Goal: Transaction & Acquisition: Download file/media

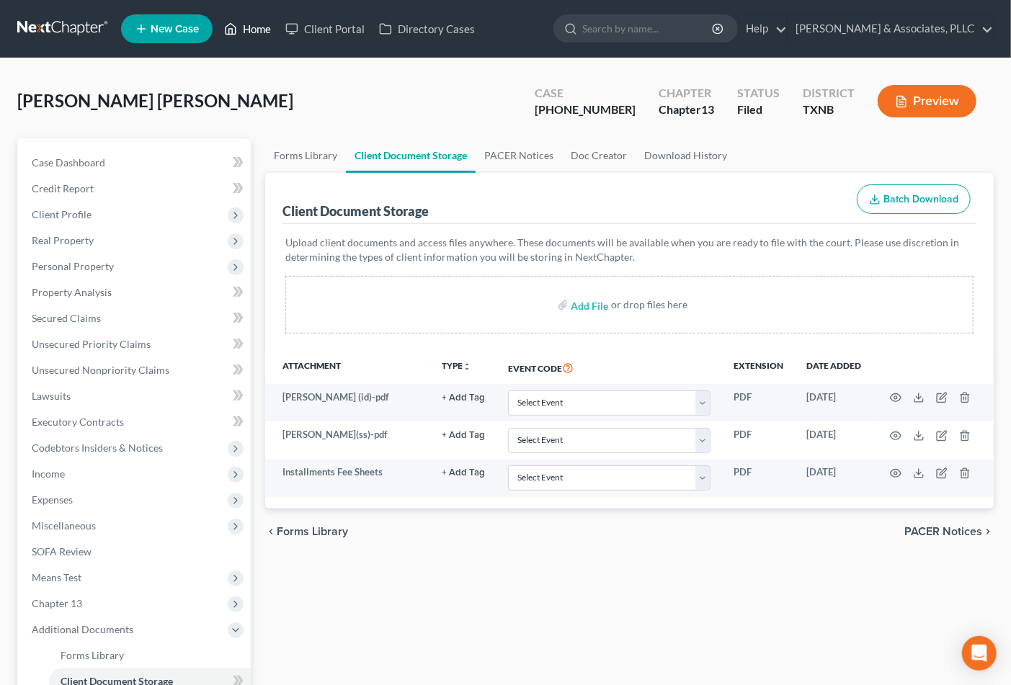
click at [246, 25] on link "Home" at bounding box center [247, 29] width 61 height 26
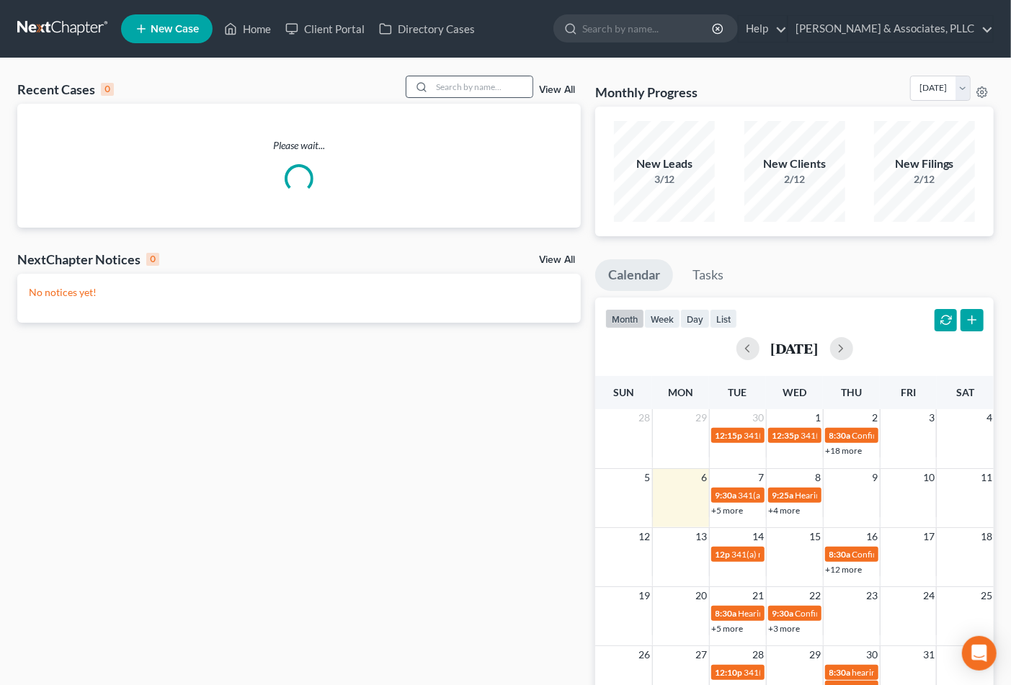
click at [456, 76] on div at bounding box center [470, 87] width 128 height 22
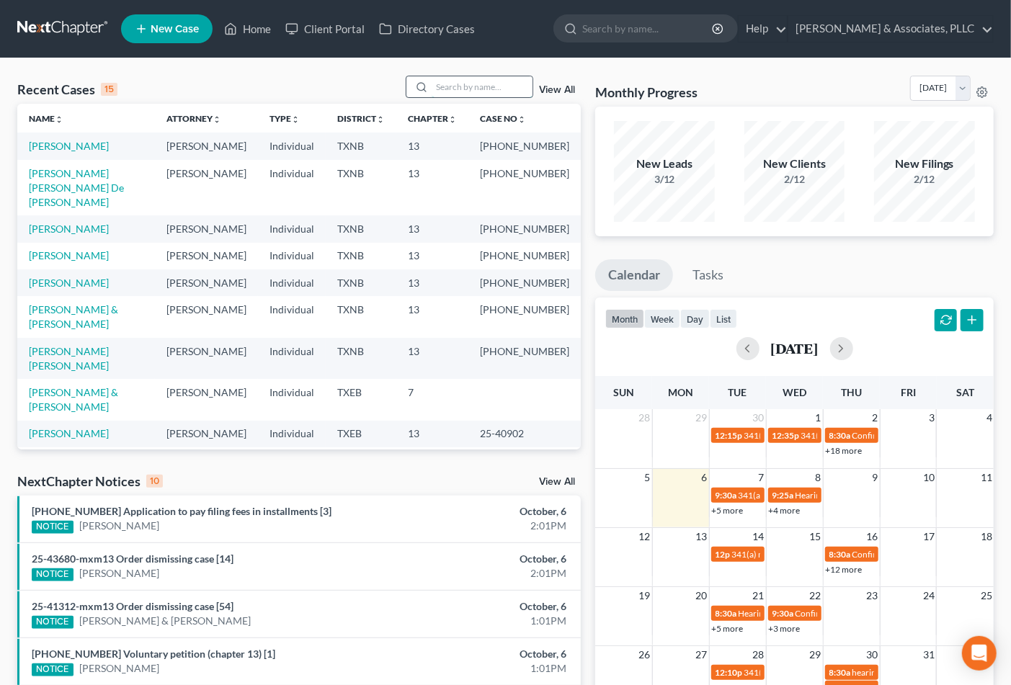
click at [454, 89] on input "search" at bounding box center [482, 86] width 101 height 21
type input "taylor"
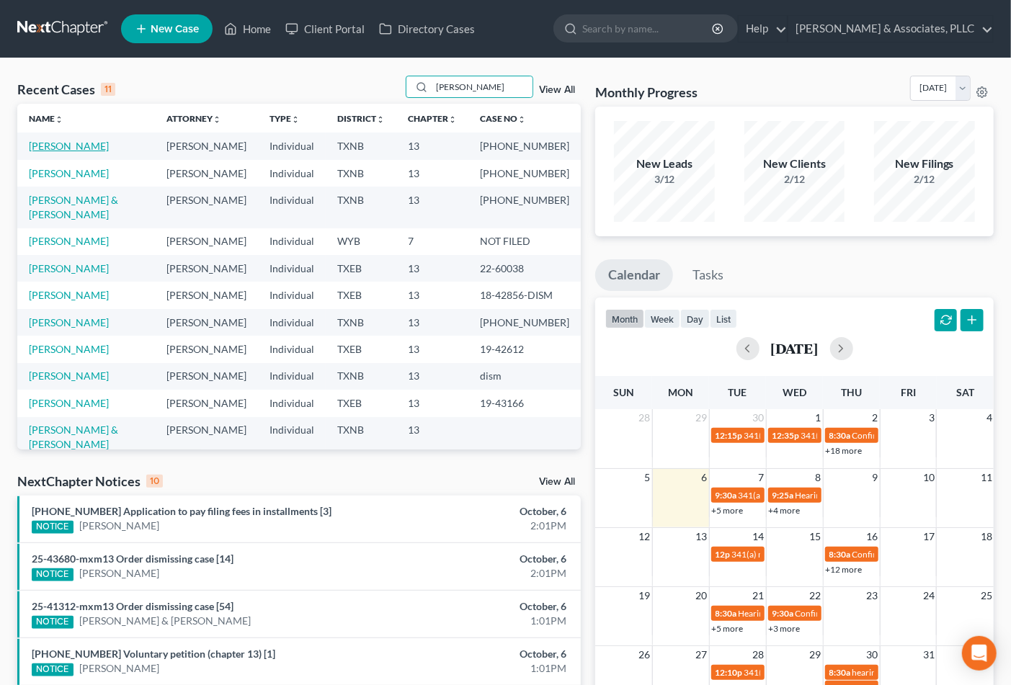
click at [37, 145] on link "[PERSON_NAME]" at bounding box center [69, 146] width 80 height 12
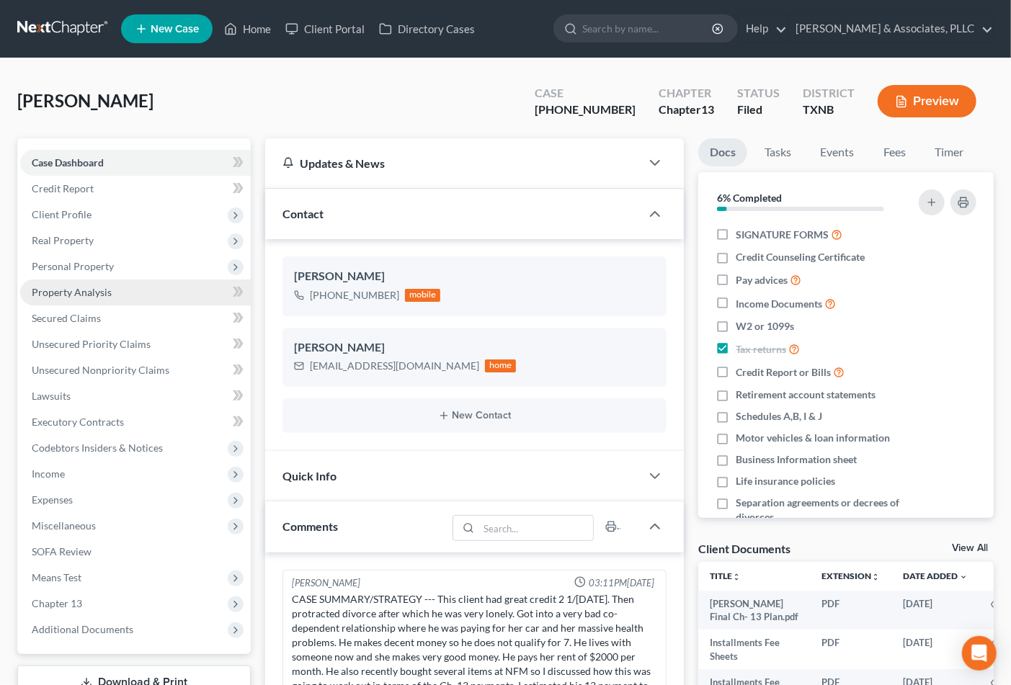
scroll to position [236, 0]
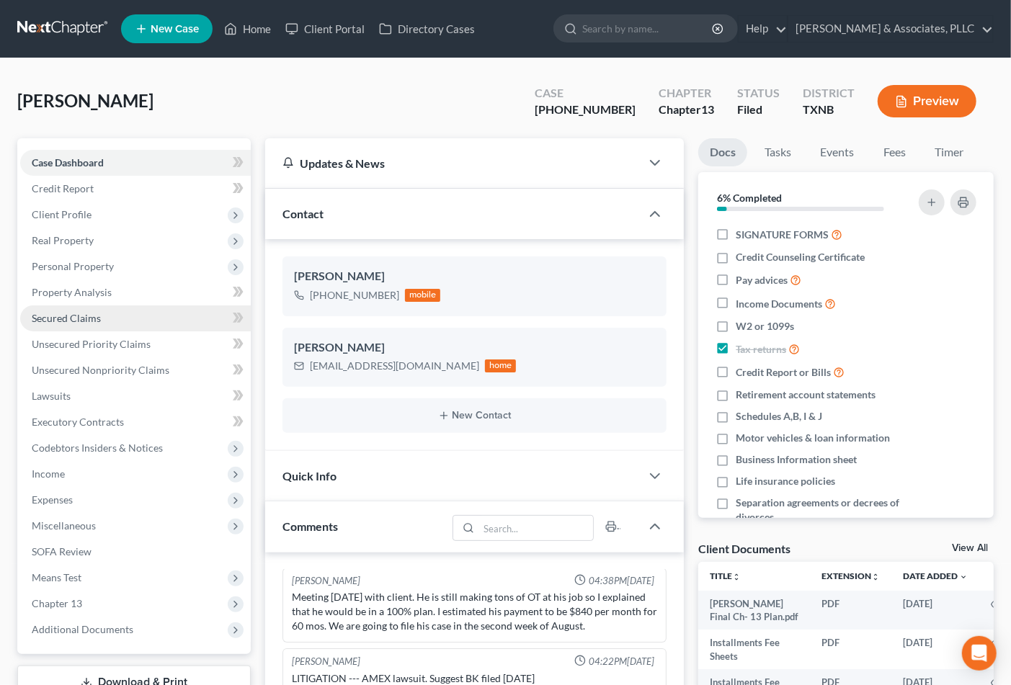
click at [76, 319] on span "Secured Claims" at bounding box center [66, 318] width 69 height 12
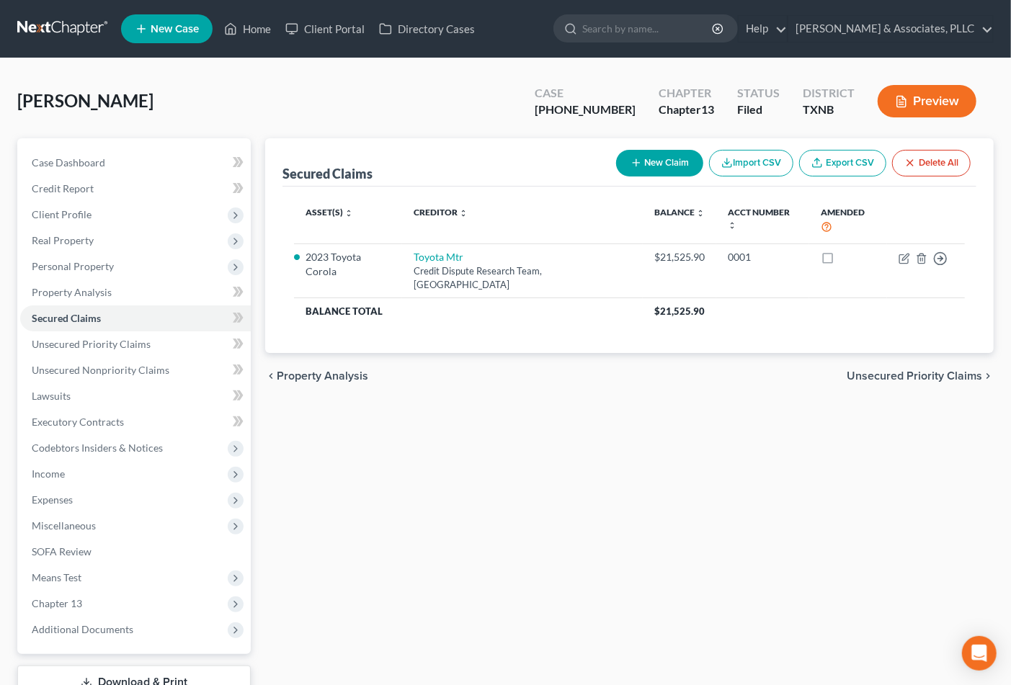
click at [593, 117] on div "[PHONE_NUMBER]" at bounding box center [585, 110] width 101 height 17
click at [587, 112] on div "[PHONE_NUMBER]" at bounding box center [585, 110] width 101 height 17
drag, startPoint x: 570, startPoint y: 110, endPoint x: 618, endPoint y: 110, distance: 47.6
click at [618, 110] on div "[PHONE_NUMBER]" at bounding box center [585, 110] width 101 height 17
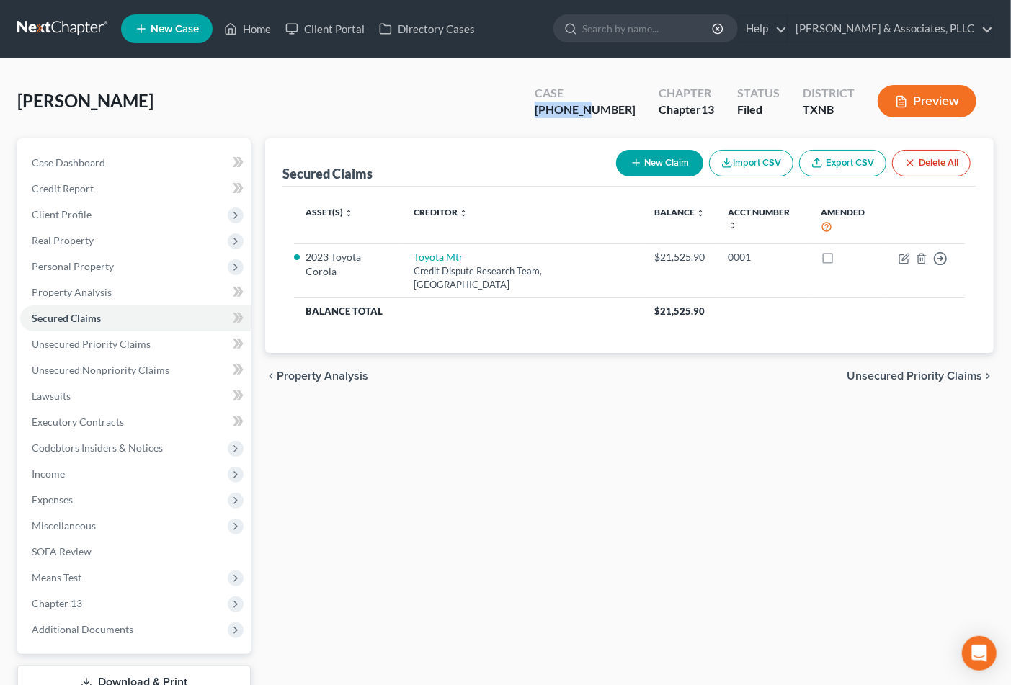
copy div "25-43145"
drag, startPoint x: 442, startPoint y: 580, endPoint x: 584, endPoint y: 415, distance: 217.7
click at [443, 571] on div "Secured Claims New Claim Import CSV Export CSV Delete All Asset(s) expand_more …" at bounding box center [629, 418] width 743 height 561
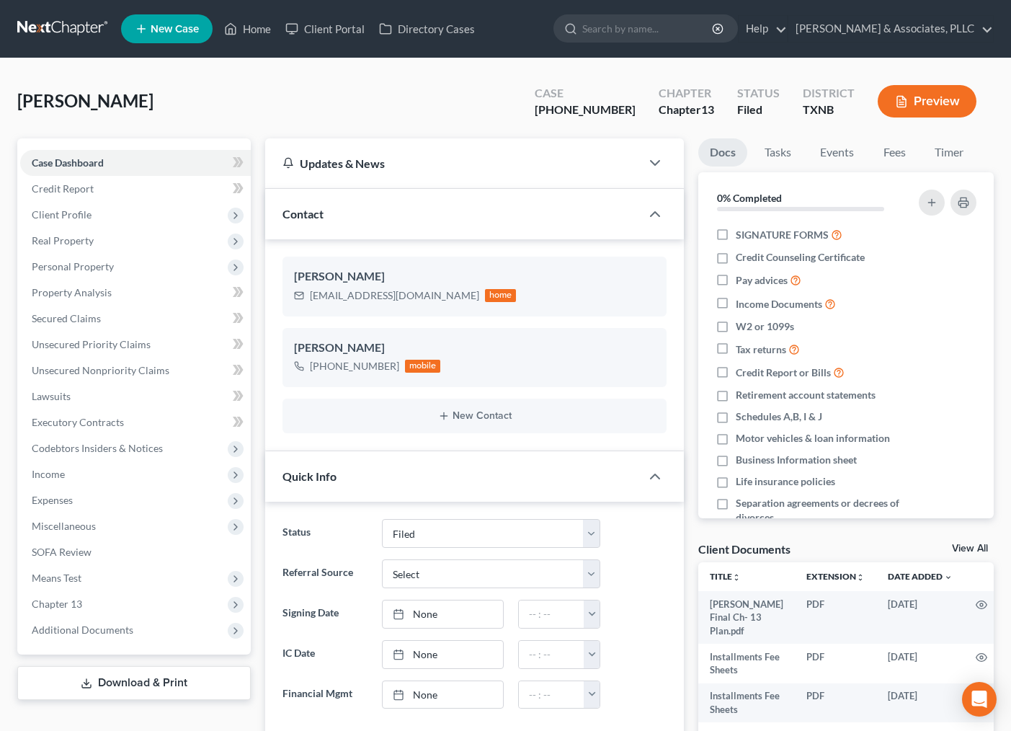
select select "2"
click at [235, 30] on icon at bounding box center [230, 28] width 13 height 17
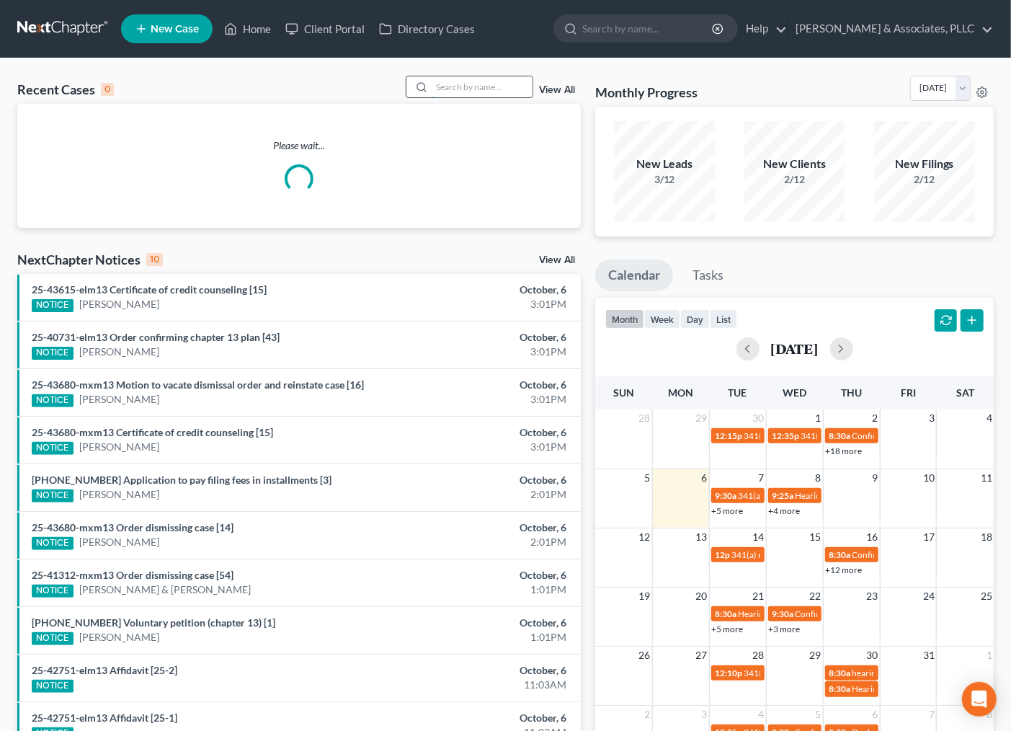
click at [450, 92] on input "search" at bounding box center [482, 86] width 101 height 21
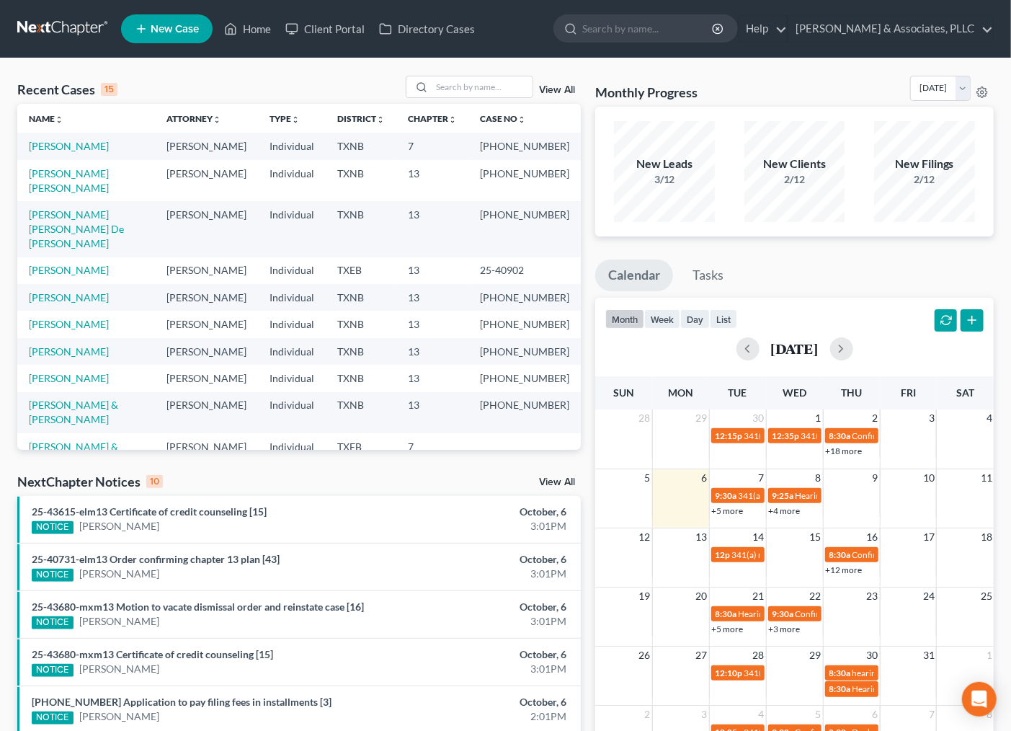
click at [118, 440] on link "[PERSON_NAME] & [PERSON_NAME]" at bounding box center [73, 453] width 89 height 27
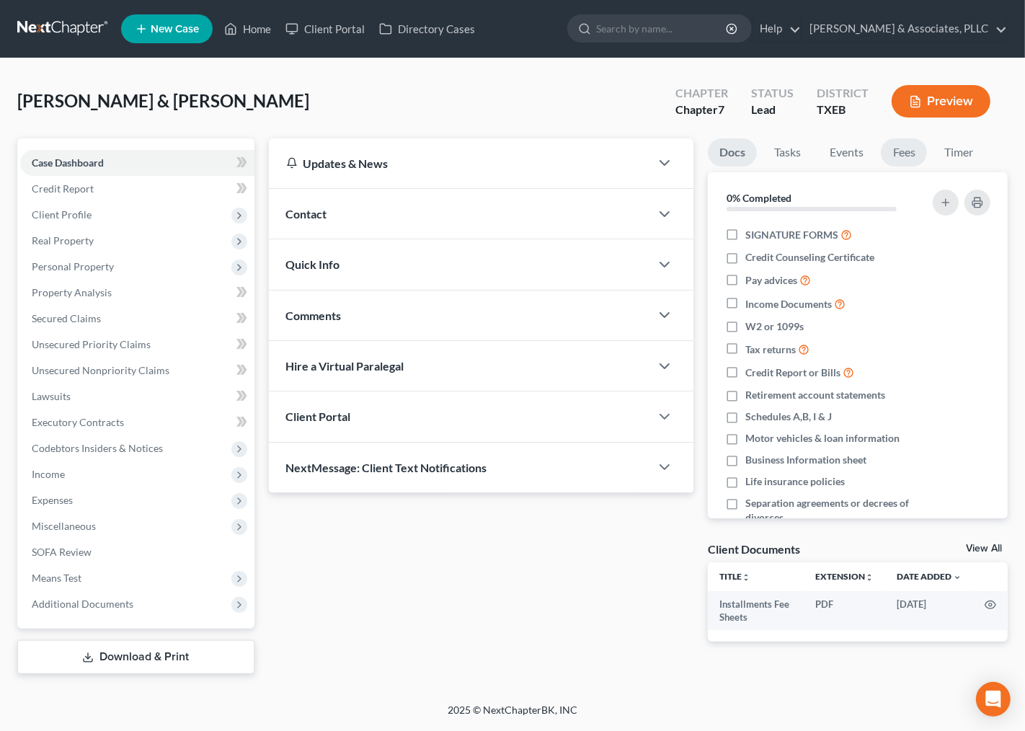
click at [887, 154] on link "Fees" at bounding box center [904, 152] width 46 height 28
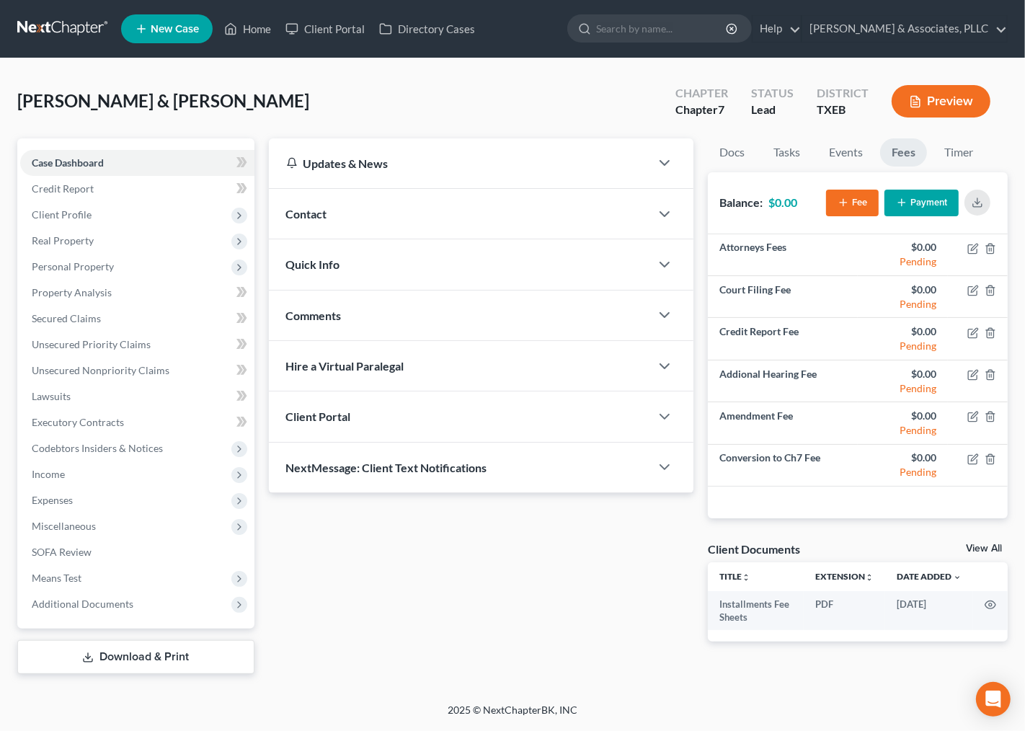
click at [406, 598] on div "Updates & News × [US_STATE] [GEOGRAPHIC_DATA] Notes Take a look at NextChapter'…" at bounding box center [482, 401] width 440 height 527
click at [190, 649] on link "Download & Print" at bounding box center [135, 657] width 237 height 34
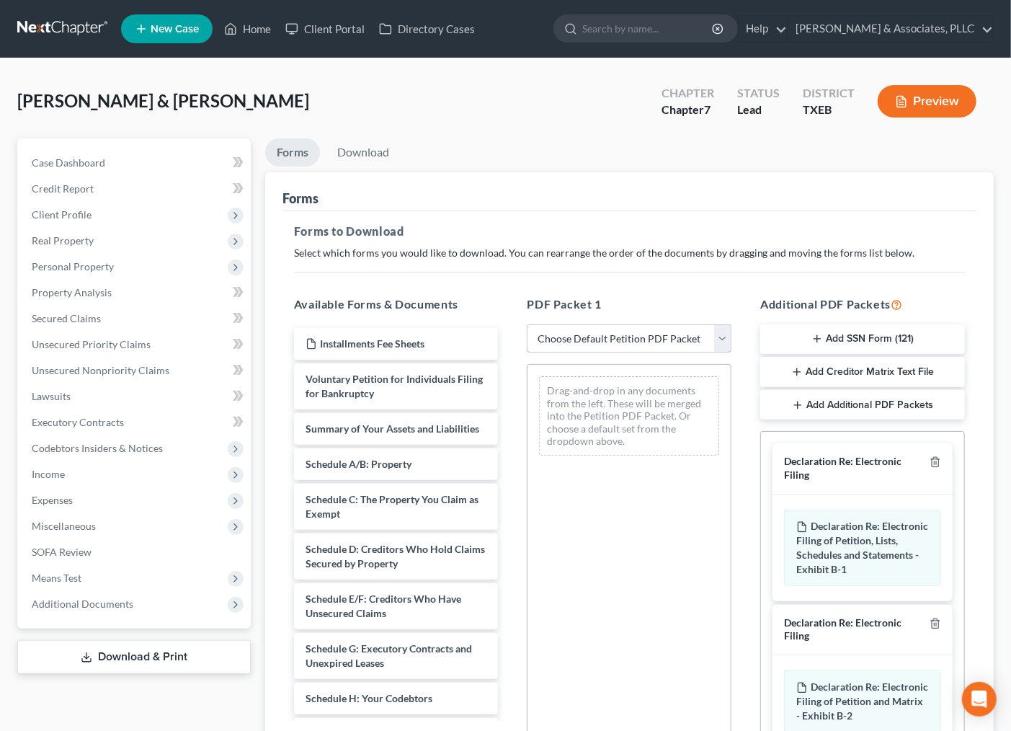
click at [682, 340] on select "Choose Default Petition PDF Packet Complete Bankruptcy Petition (all forms and …" at bounding box center [629, 338] width 205 height 29
select select "1"
click at [527, 324] on select "Choose Default Petition PDF Packet Complete Bankruptcy Petition (all forms and …" at bounding box center [629, 338] width 205 height 29
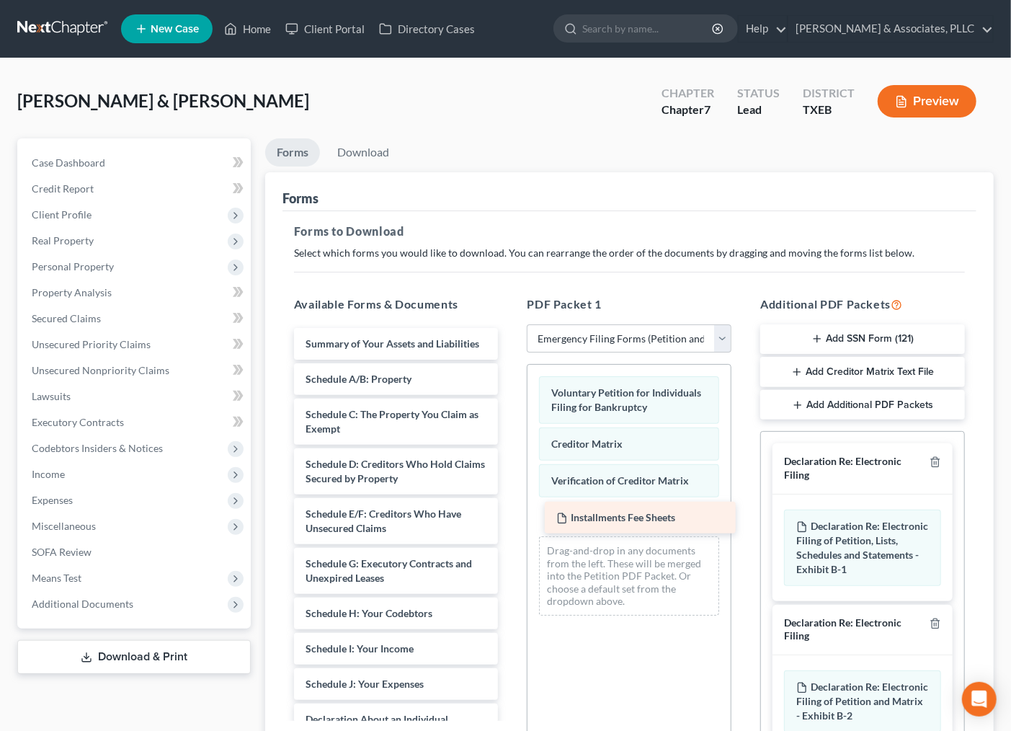
drag, startPoint x: 398, startPoint y: 335, endPoint x: 646, endPoint y: 509, distance: 303.3
click at [510, 509] on div "Installments Fee Sheets Installments Fee Sheets Summary of Your Assets and Liab…" at bounding box center [397, 663] width 228 height 670
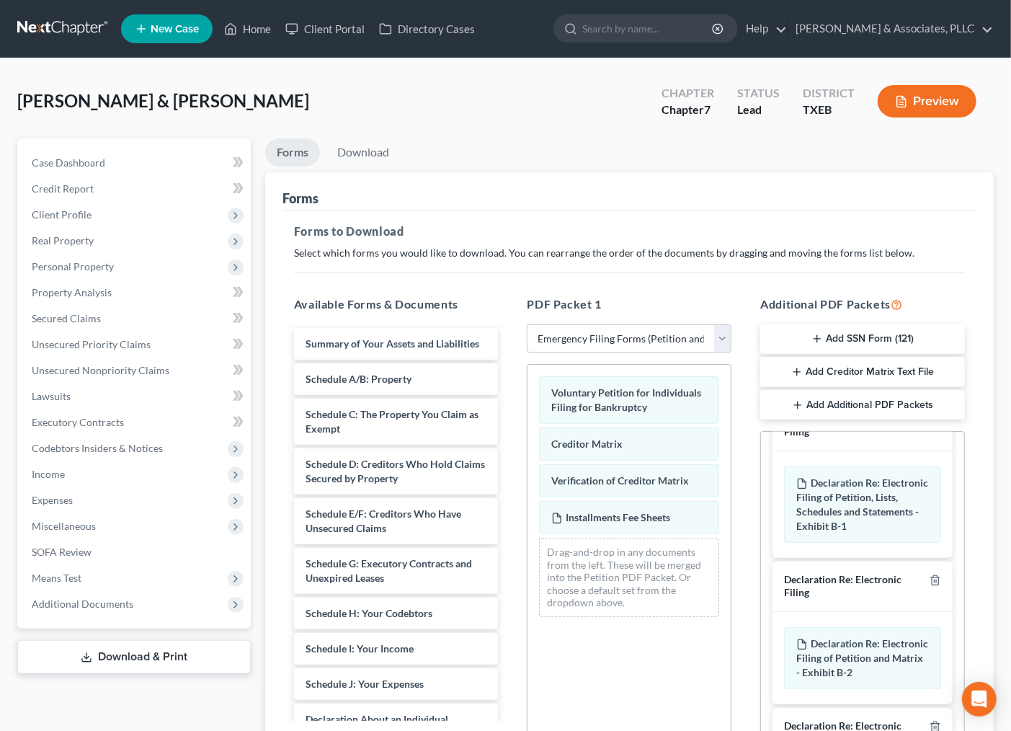
click at [838, 339] on button "Add SSN Form (121)" at bounding box center [862, 339] width 205 height 30
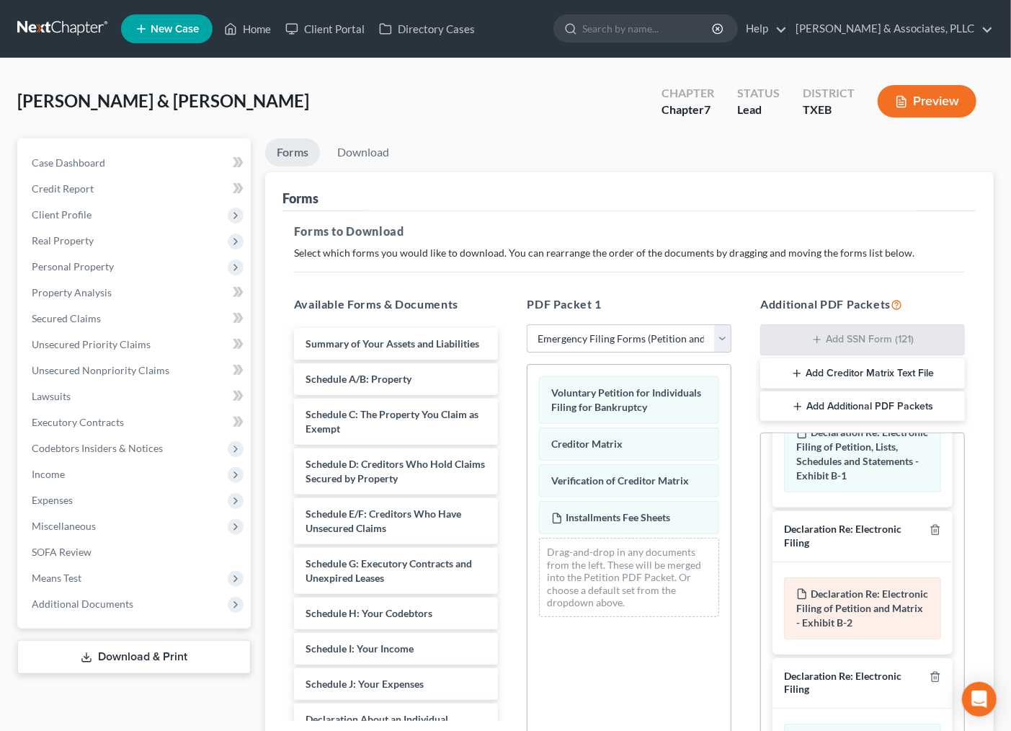
scroll to position [241, 0]
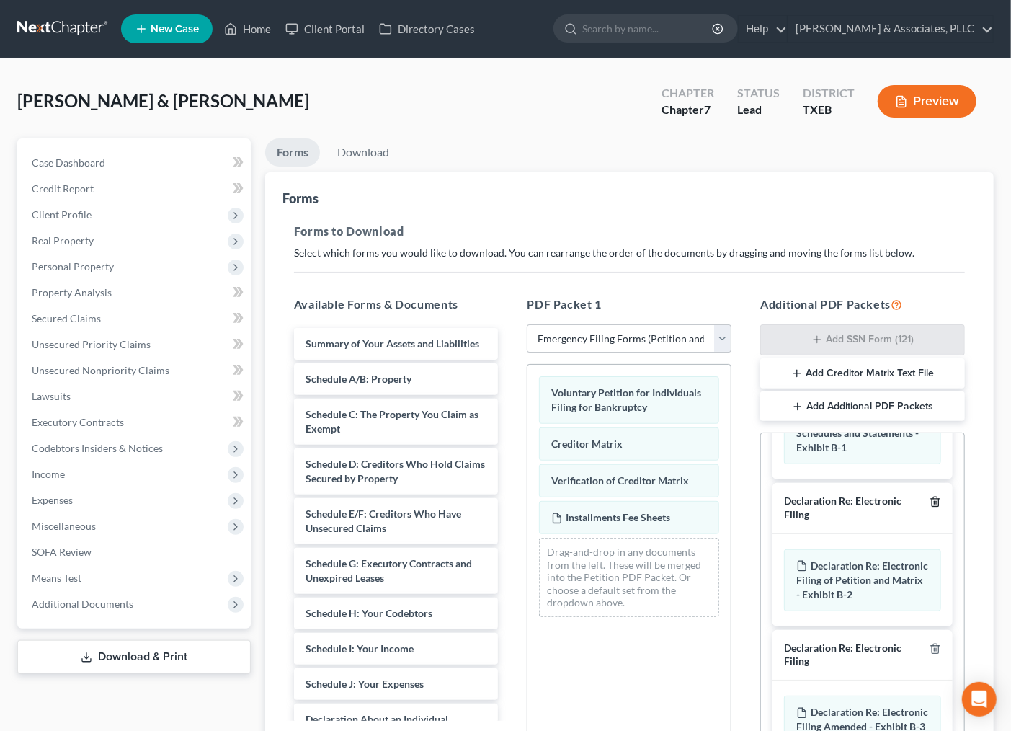
click at [932, 507] on icon "button" at bounding box center [935, 501] width 6 height 9
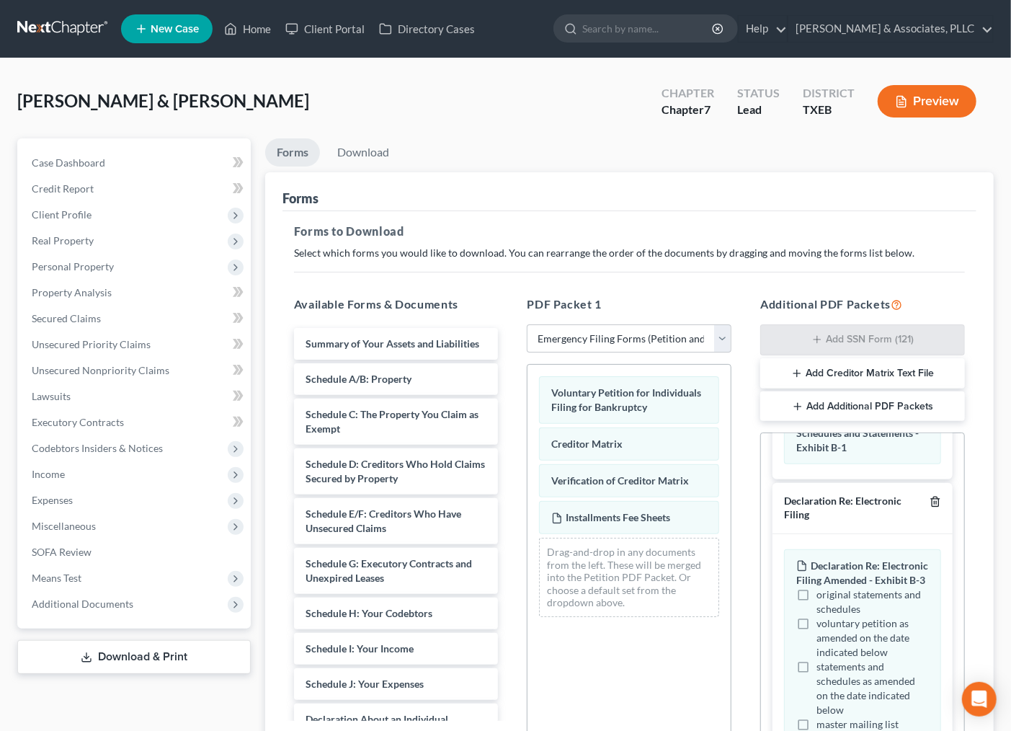
click at [932, 507] on icon "button" at bounding box center [935, 501] width 6 height 9
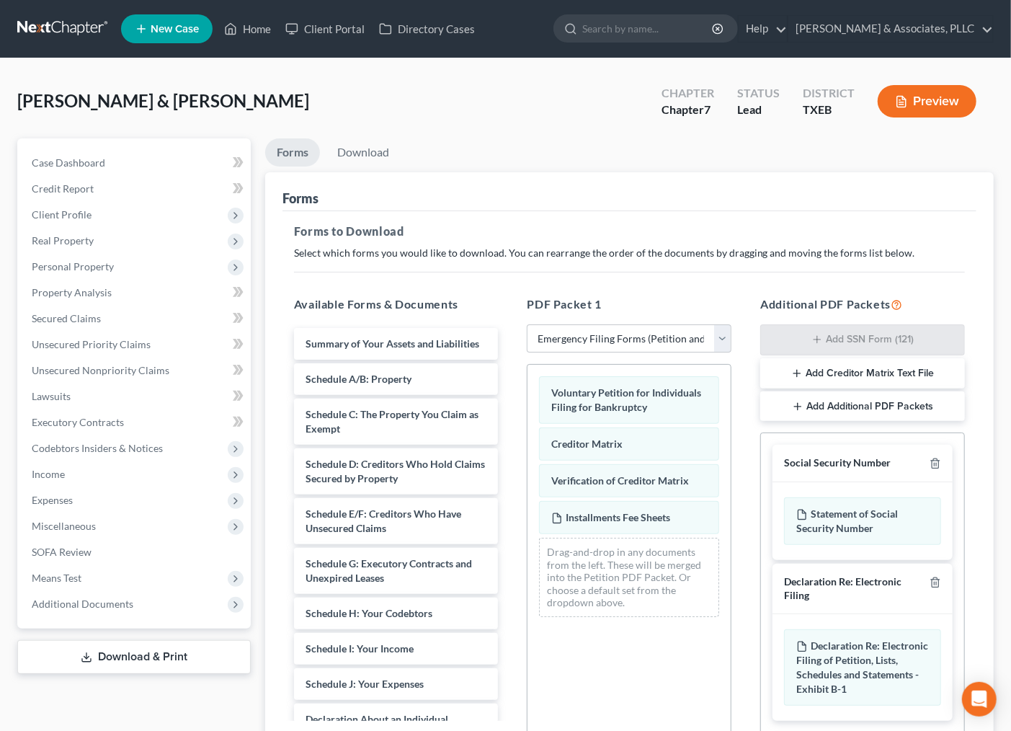
scroll to position [0, 0]
click at [930, 587] on icon "button" at bounding box center [936, 583] width 12 height 12
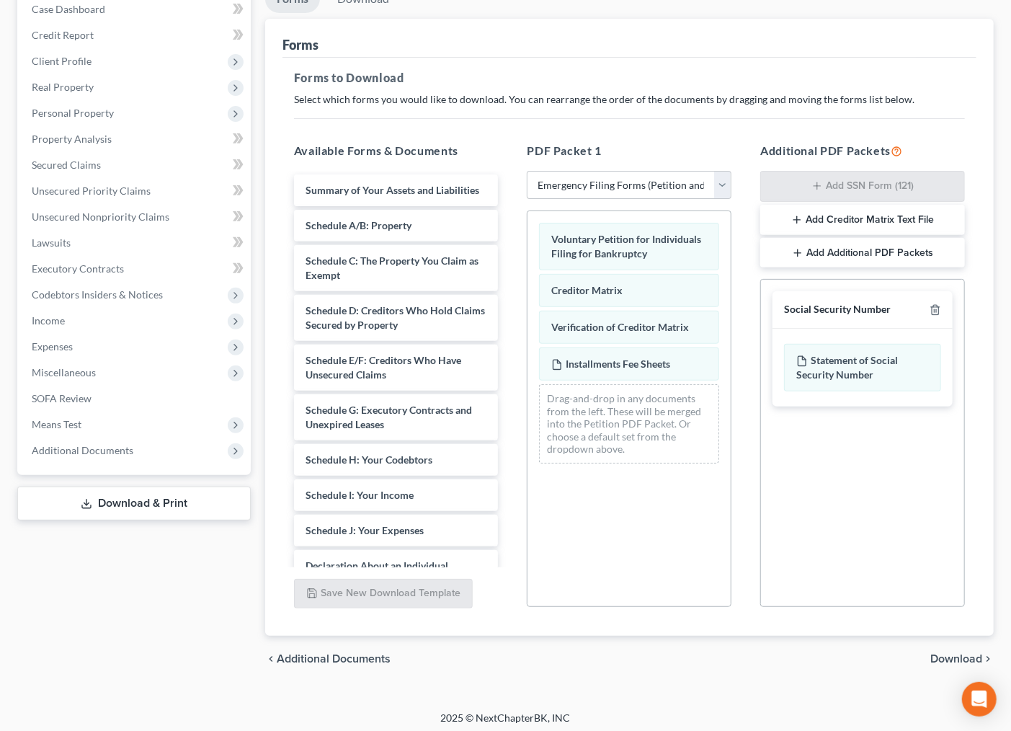
scroll to position [159, 0]
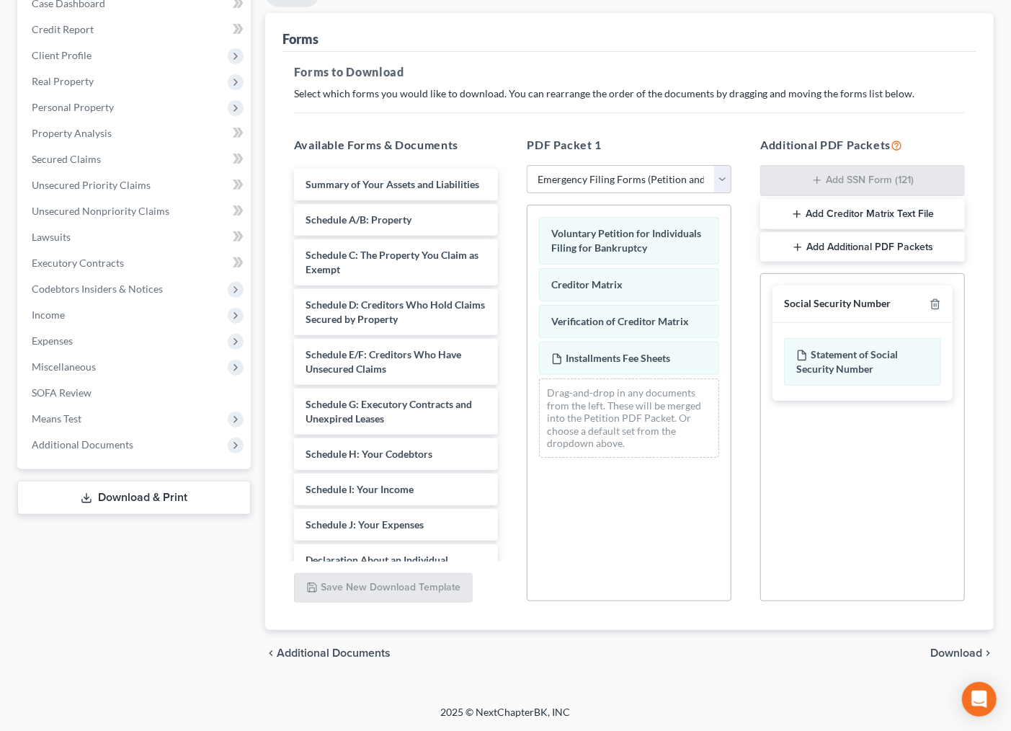
click at [961, 657] on span "Download" at bounding box center [956, 653] width 52 height 12
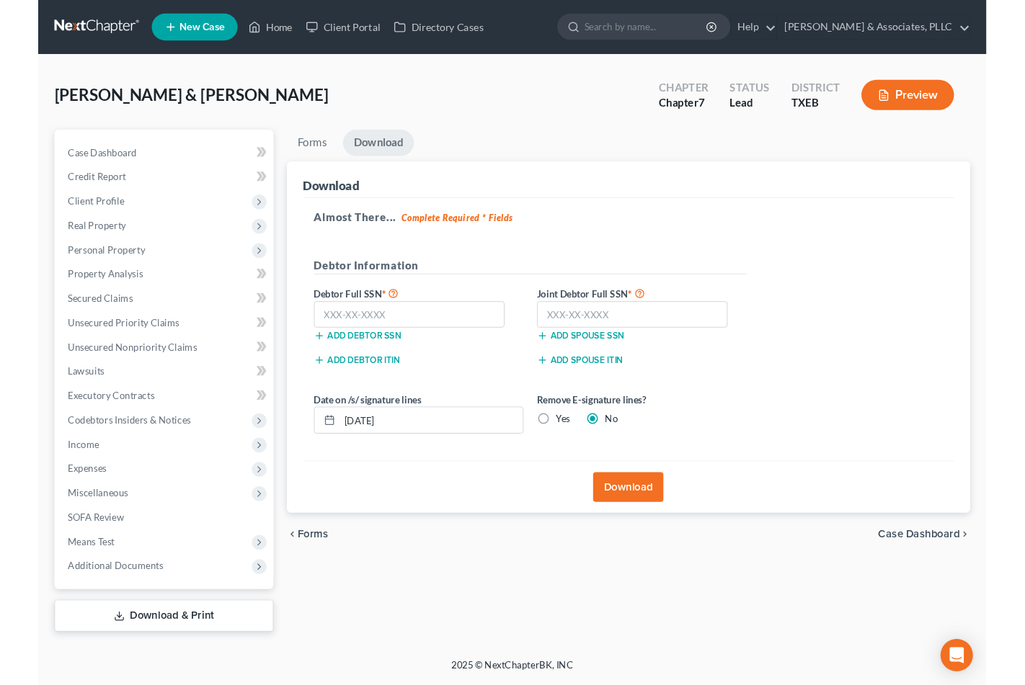
scroll to position [0, 0]
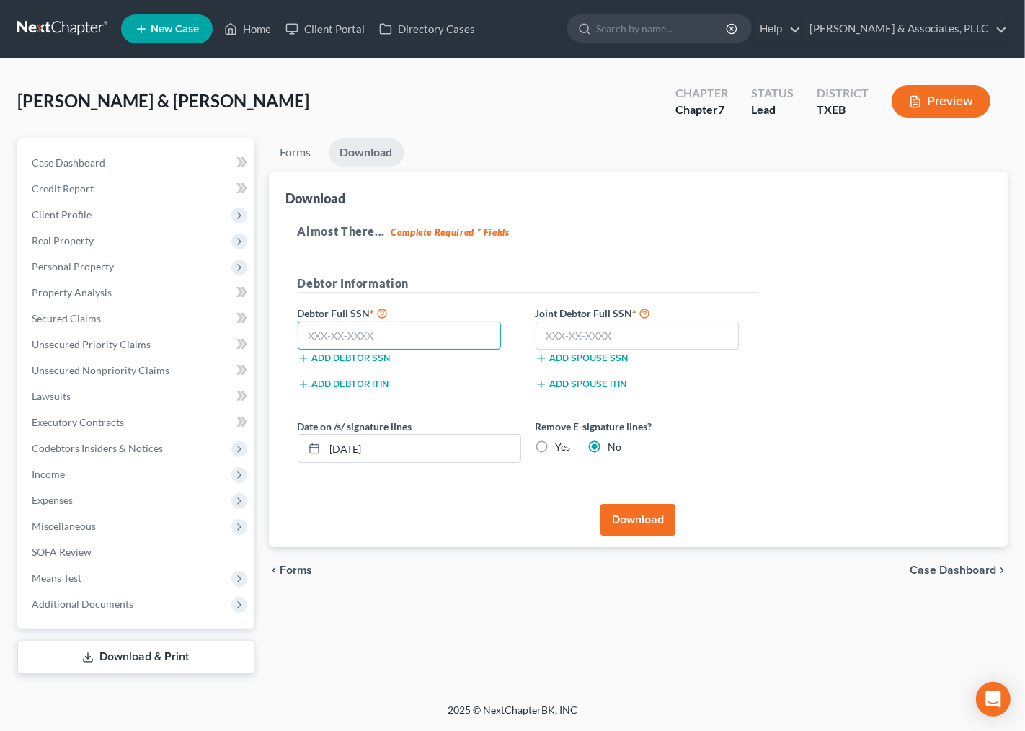
click at [416, 336] on input "text" at bounding box center [400, 335] width 204 height 29
type input "461-35-4471"
click at [608, 334] on input "text" at bounding box center [637, 335] width 204 height 29
type input "641-24-8280"
drag, startPoint x: 672, startPoint y: 523, endPoint x: 650, endPoint y: 520, distance: 22.5
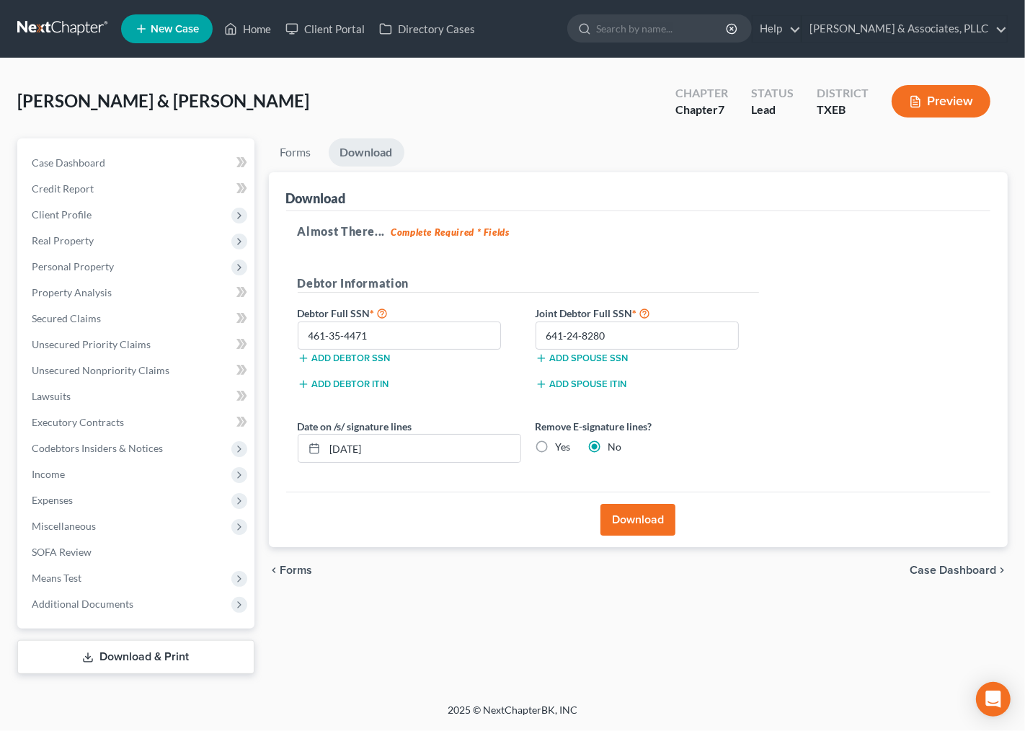
click at [650, 520] on button "Download" at bounding box center [637, 520] width 75 height 32
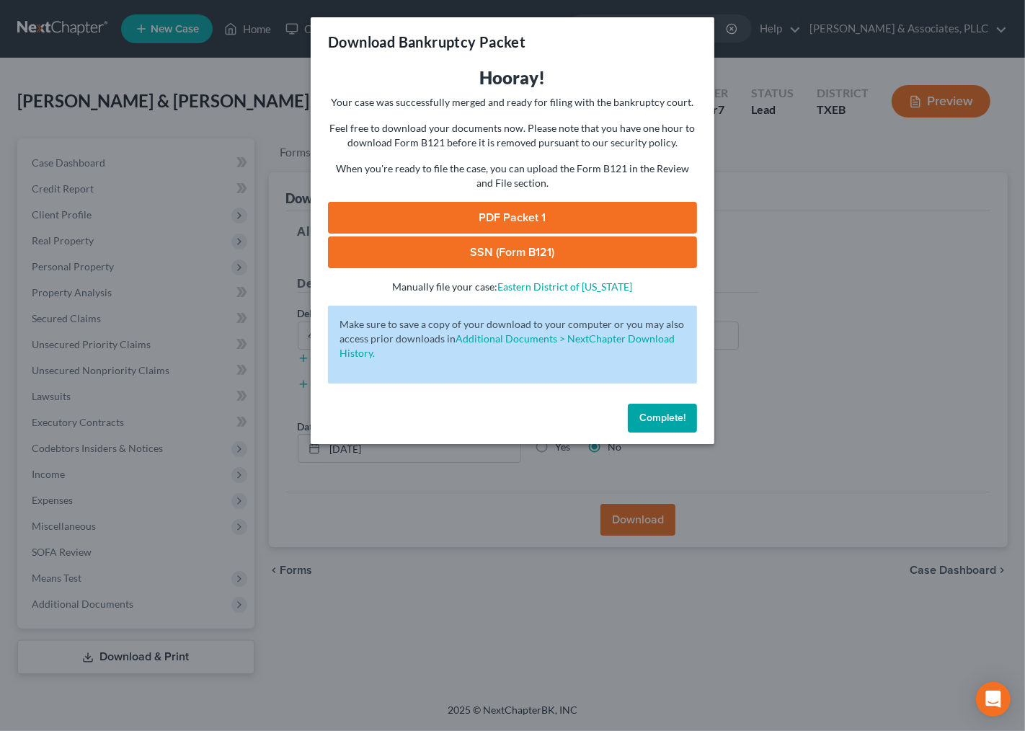
click at [536, 210] on link "PDF Packet 1" at bounding box center [512, 218] width 369 height 32
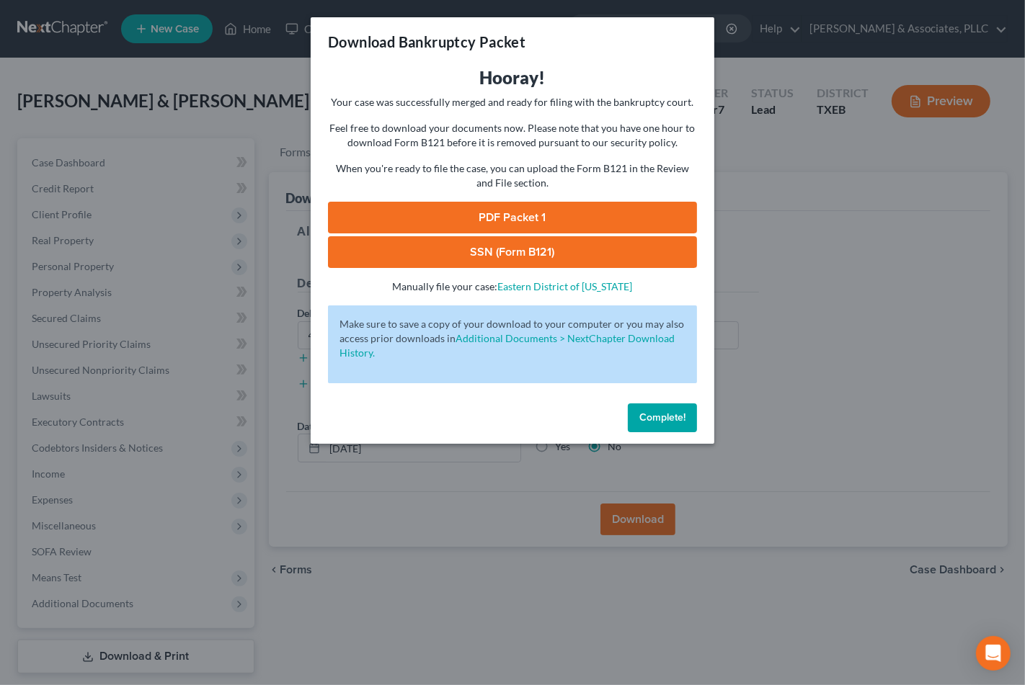
click at [531, 242] on link "SSN (Form B121)" at bounding box center [512, 252] width 369 height 32
click at [463, 221] on link "PDF Packet 1" at bounding box center [512, 218] width 369 height 32
click at [452, 220] on link "PDF Packet 1" at bounding box center [512, 218] width 369 height 32
